Goal: Information Seeking & Learning: Check status

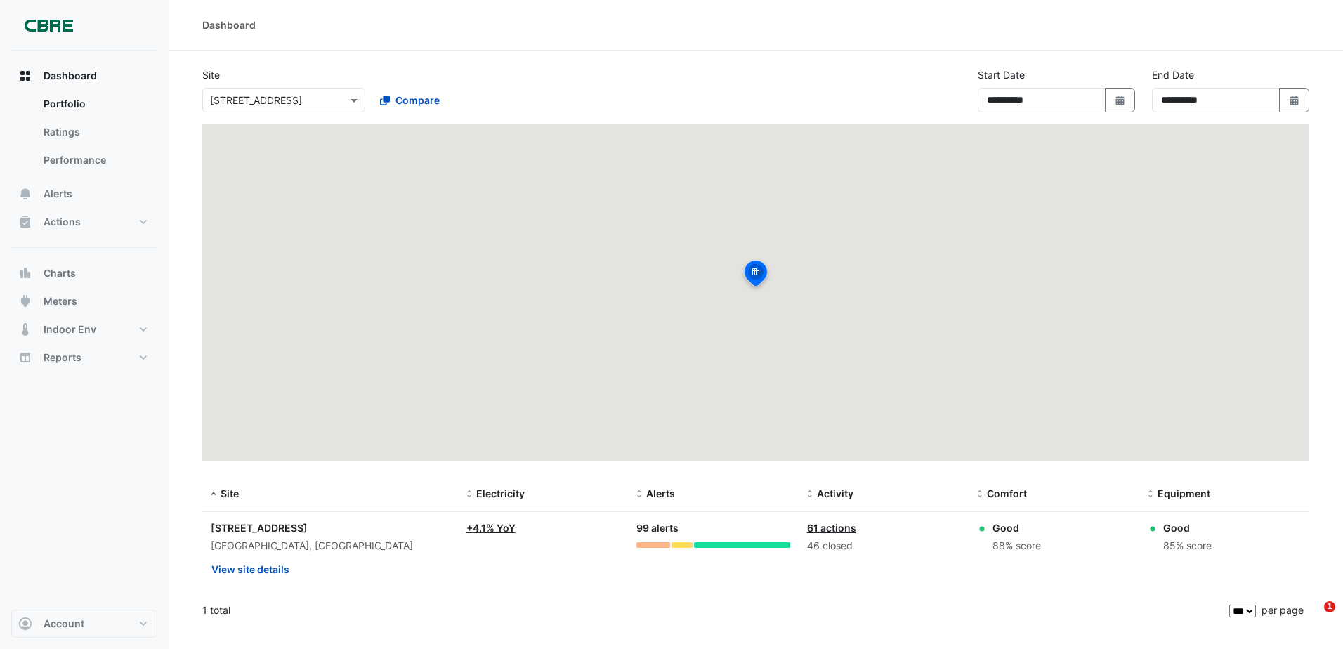
select select "***"
click at [70, 195] on span "Alerts" at bounding box center [58, 194] width 29 height 14
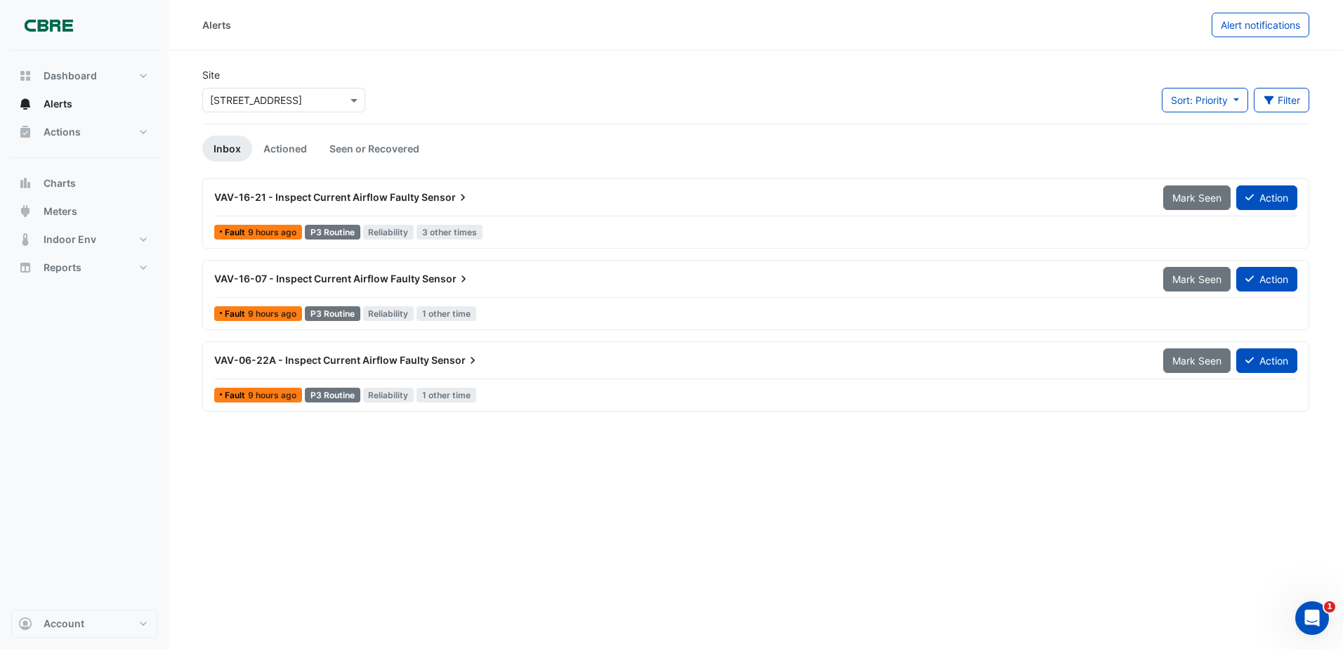
click at [437, 391] on span "1 other time" at bounding box center [447, 395] width 60 height 15
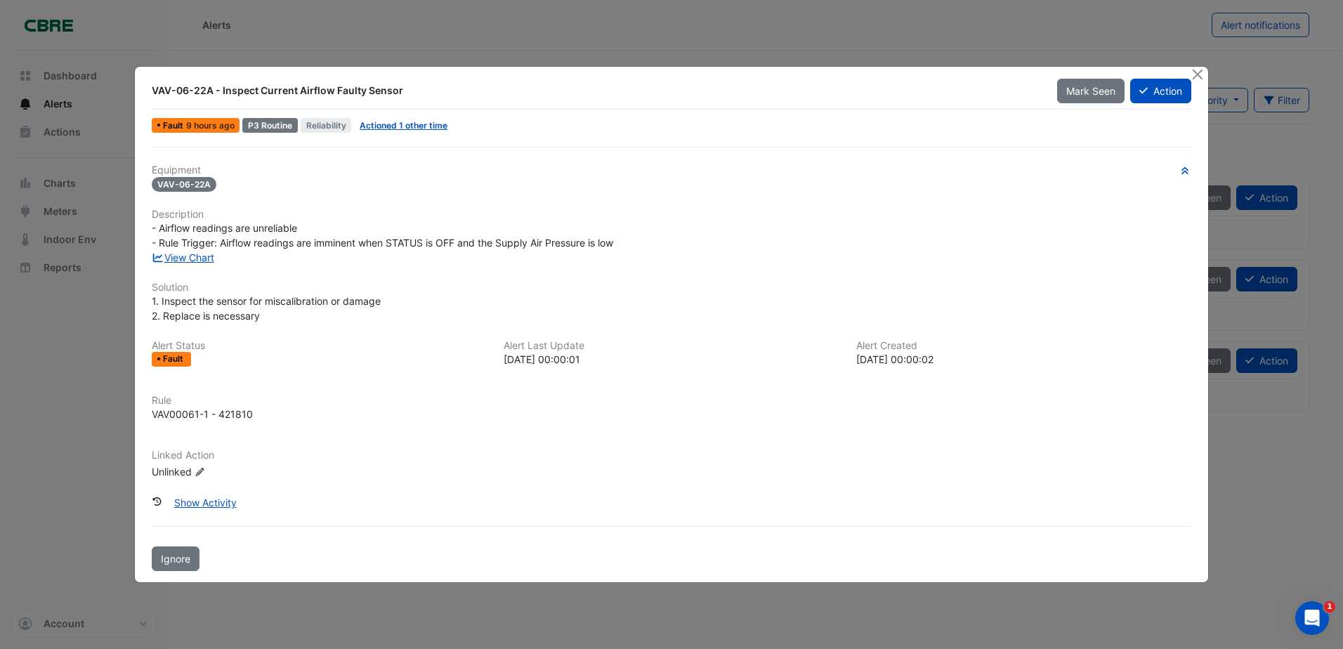
click at [574, 357] on div "[DATE] 00:00:01" at bounding box center [671, 359] width 335 height 15
click at [219, 500] on button "Show Activity" at bounding box center [205, 502] width 81 height 25
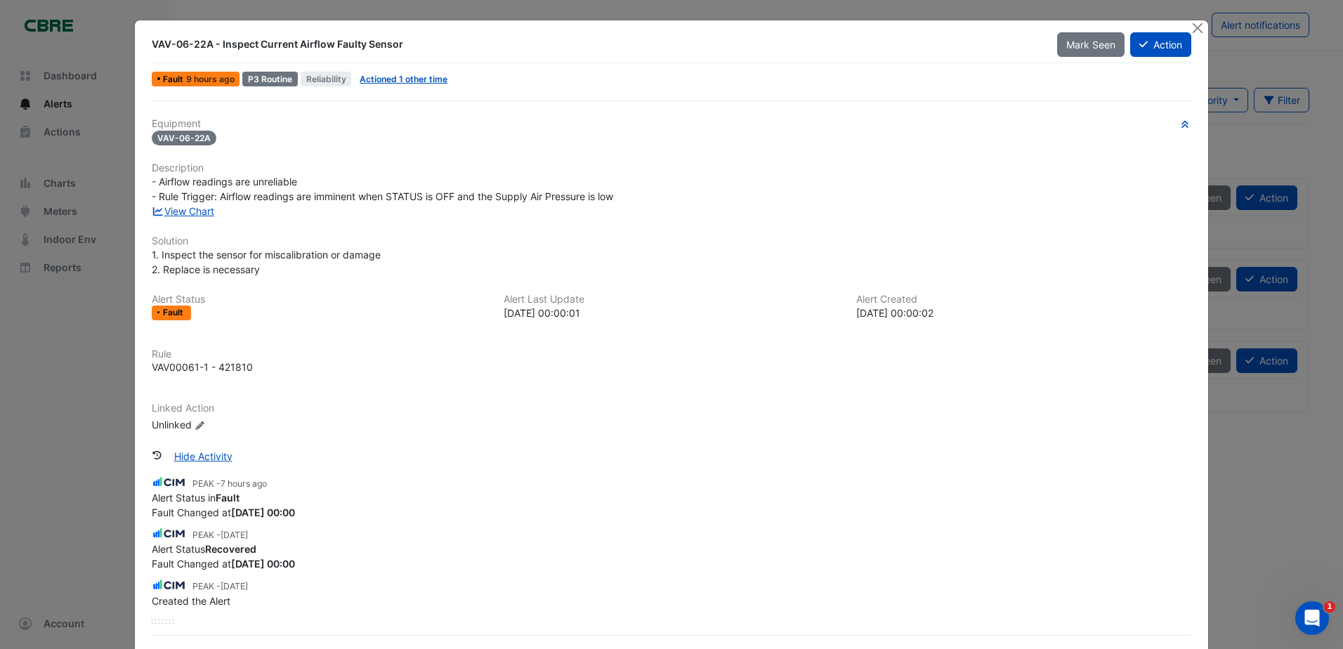
click at [70, 395] on ngb-modal-window "VAV-06-22A - Inspect Current Airflow Faulty Sensor Mark Seen Action Fault 9 hou…" at bounding box center [671, 324] width 1343 height 649
click at [1196, 29] on button "Close" at bounding box center [1198, 27] width 15 height 15
